Goal: Information Seeking & Learning: Understand process/instructions

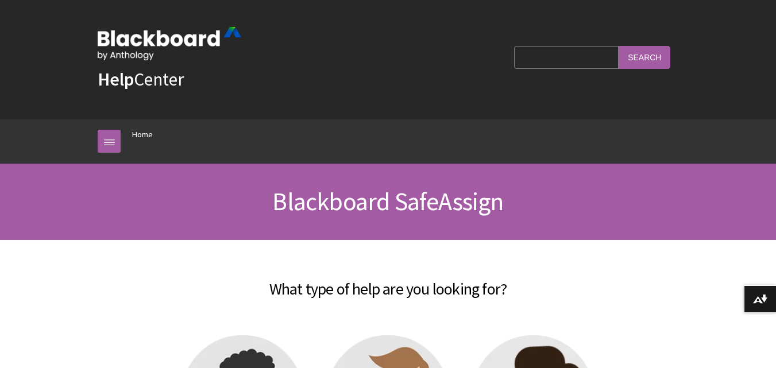
scroll to position [1230, 0]
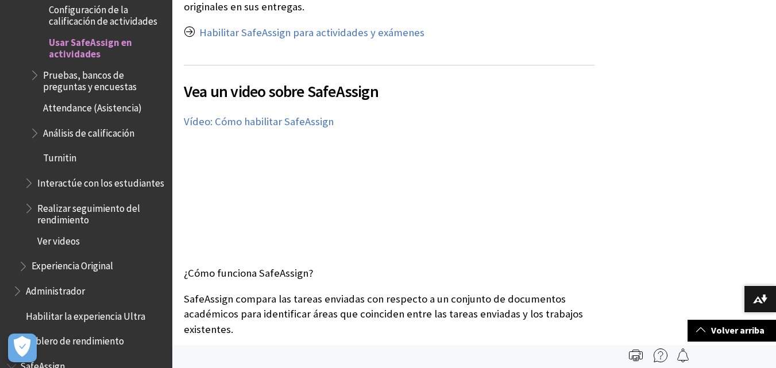
scroll to position [356, 0]
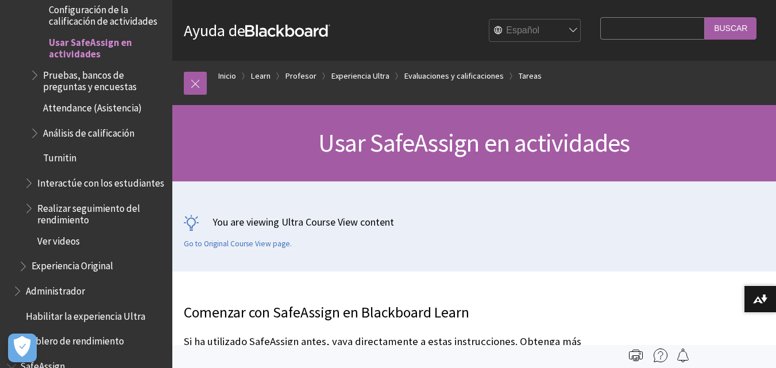
scroll to position [322, 0]
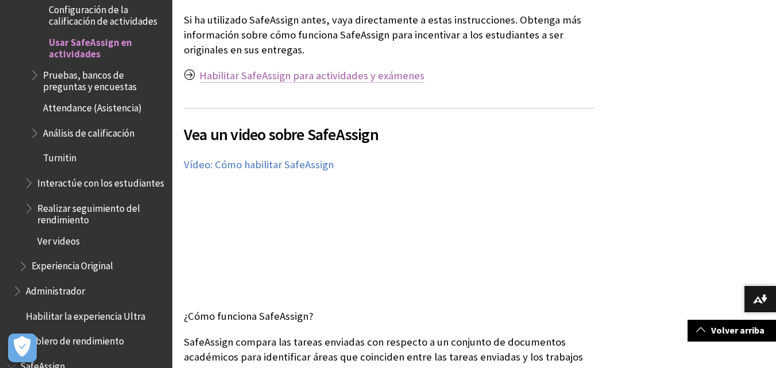
click at [348, 76] on link "Habilitar SafeAssign para actividades y exámenes" at bounding box center [311, 76] width 225 height 14
